Goal: Transaction & Acquisition: Purchase product/service

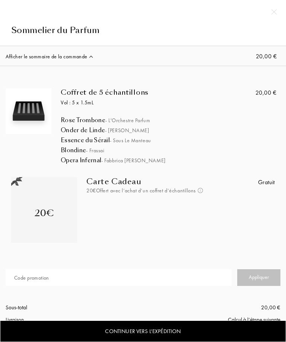
select select "FR"
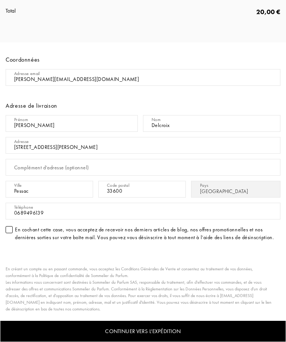
scroll to position [332, 0]
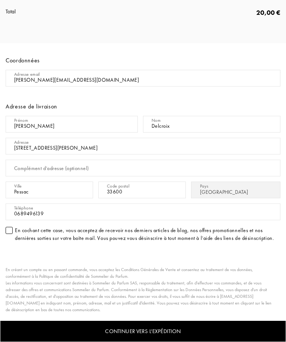
click at [98, 144] on input "62 avenue du président Kennedy" at bounding box center [143, 146] width 274 height 17
click at [91, 146] on input "62 avenue du président Kennedy" at bounding box center [143, 146] width 274 height 17
type input "62"
type input "6 D rue de l’hermitage"
click at [76, 188] on input "Pessac" at bounding box center [49, 190] width 87 height 17
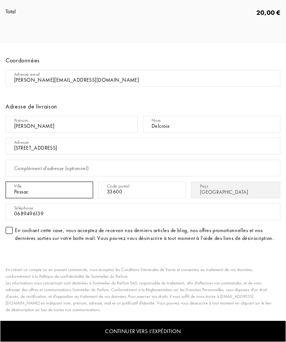
click at [30, 189] on input "Pessac" at bounding box center [49, 190] width 87 height 17
type input "P"
click at [129, 189] on div "Code postal" at bounding box center [118, 186] width 22 height 7
click at [36, 187] on input "49070" at bounding box center [49, 190] width 87 height 17
click at [28, 192] on input "49070" at bounding box center [49, 190] width 87 height 17
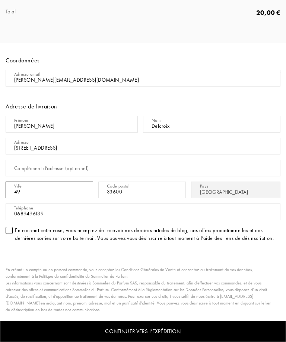
type input "4"
type input "Beaucouzé"
click at [127, 189] on div "Code postal" at bounding box center [118, 186] width 22 height 7
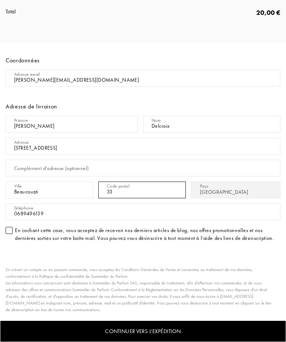
type input "3"
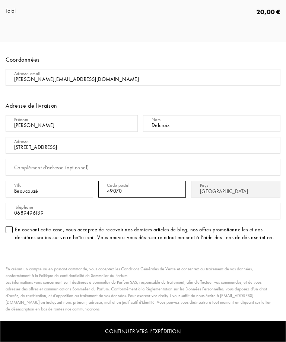
scroll to position [332, 0]
type input "49070"
click at [156, 334] on div "Continuer vers l’expédition" at bounding box center [143, 332] width 286 height 22
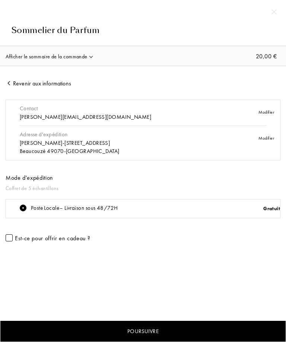
click at [161, 329] on div "Poursuivre" at bounding box center [143, 332] width 286 height 22
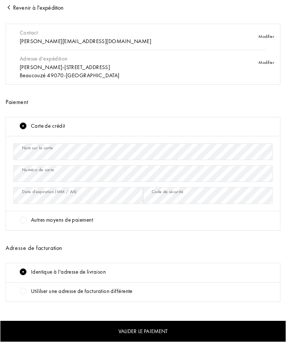
scroll to position [91, 0]
click at [155, 329] on div "Valider le paiement" at bounding box center [143, 332] width 286 height 22
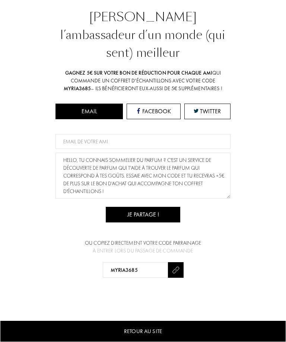
scroll to position [115, 0]
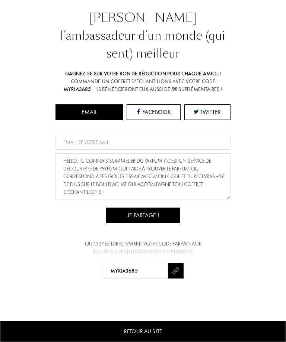
click at [247, 329] on div "Retour au site" at bounding box center [143, 332] width 286 height 22
